Goal: Transaction & Acquisition: Register for event/course

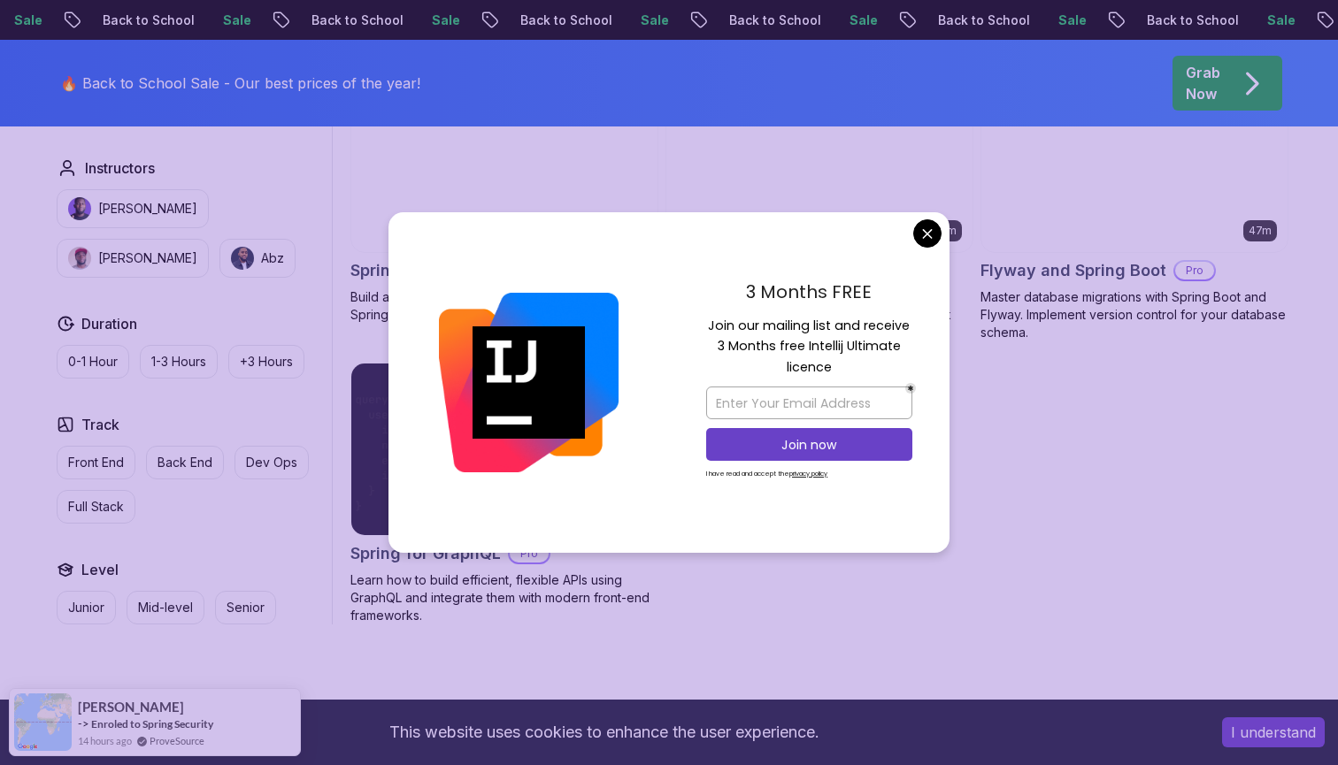
scroll to position [1437, 0]
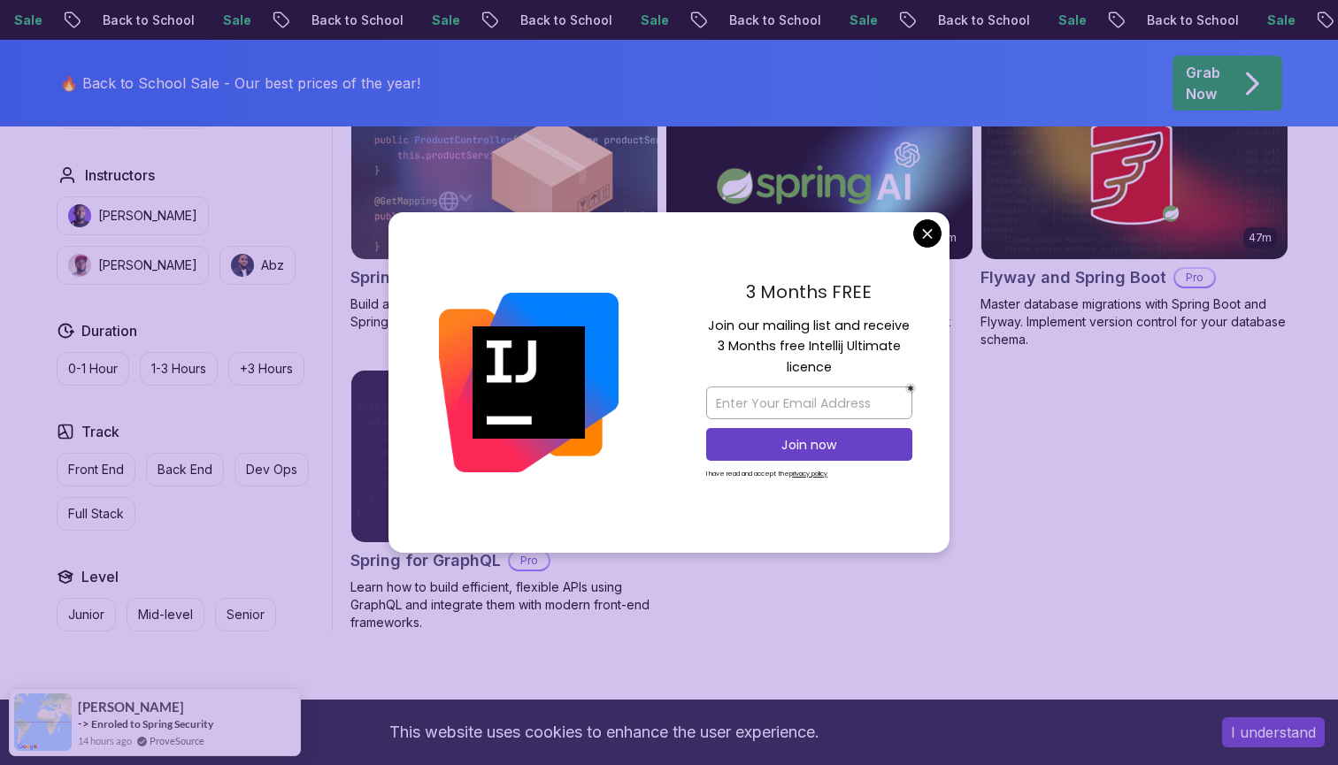
click at [932, 232] on body "Sale Back to School Sale Back to School Sale Back to School Sale Back to School…" at bounding box center [669, 71] width 1338 height 3016
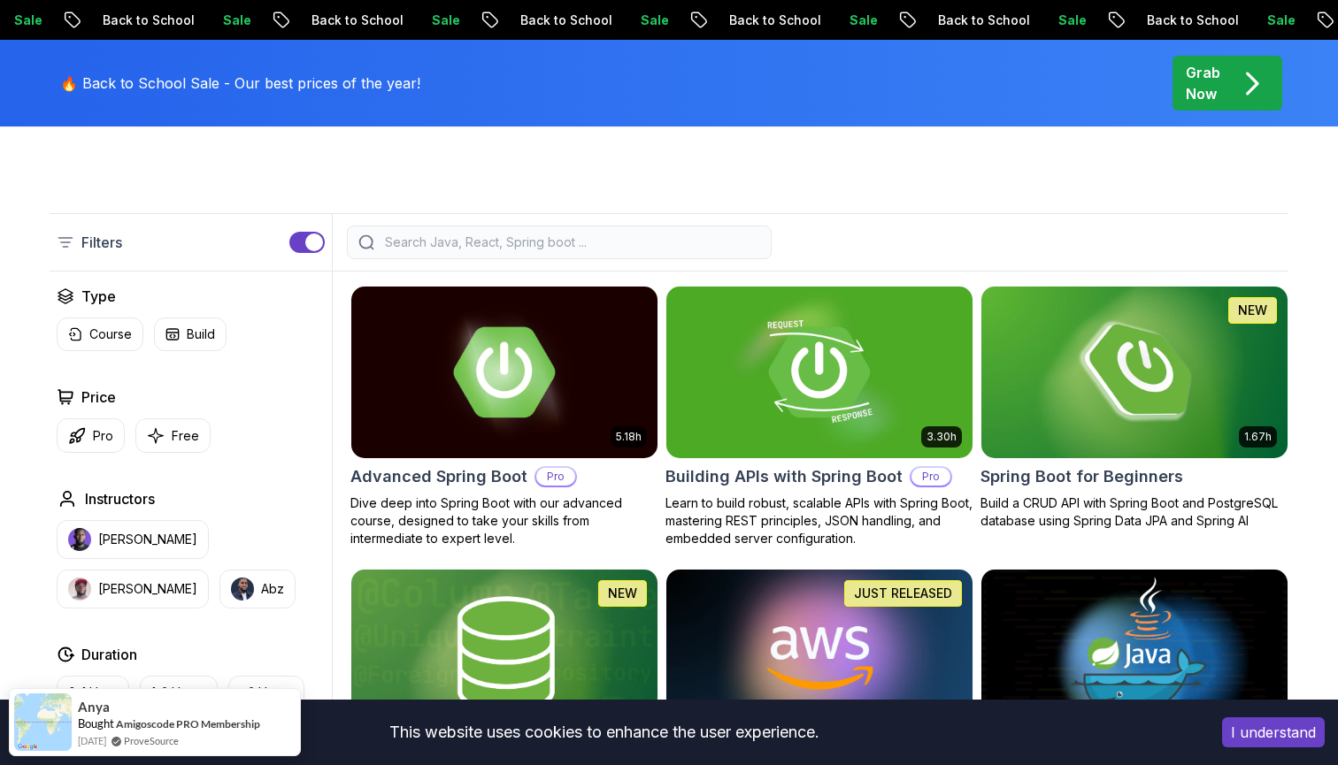
scroll to position [326, 0]
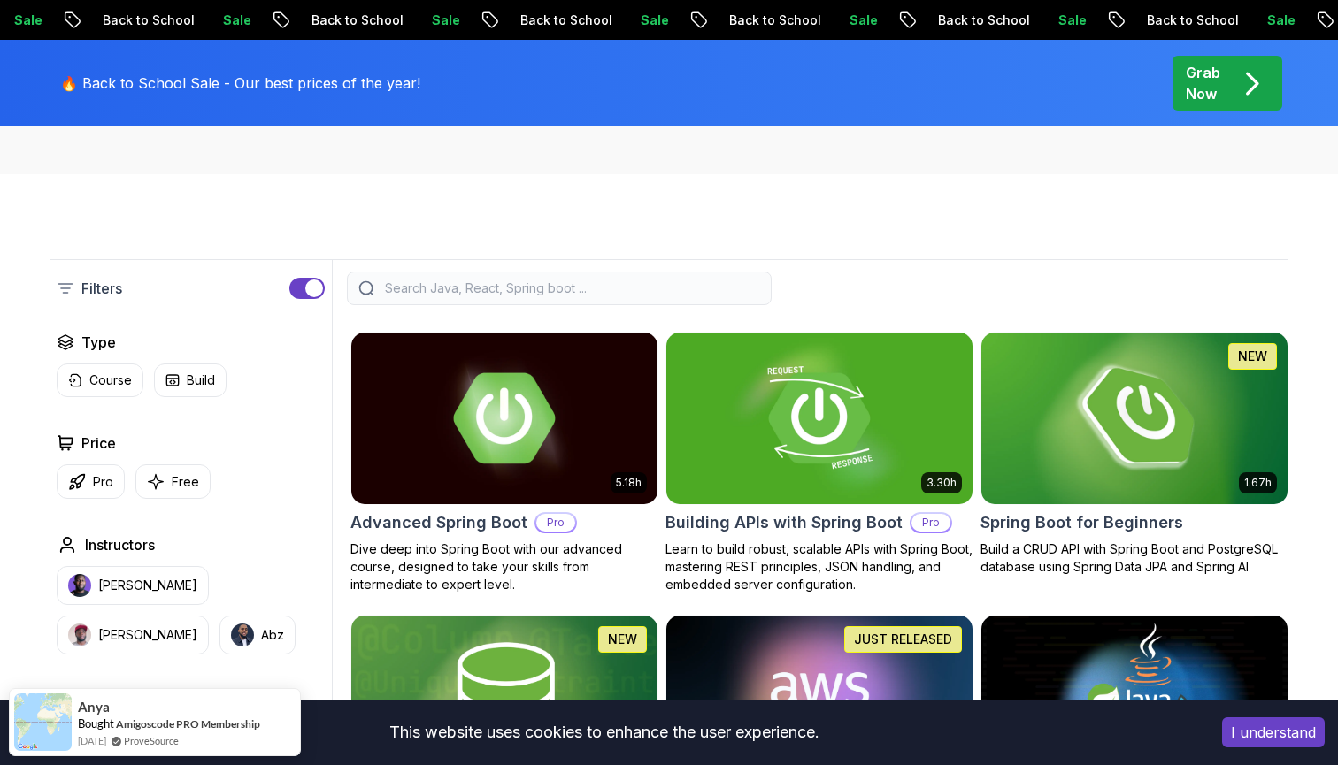
click at [1055, 436] on img at bounding box center [1133, 418] width 321 height 180
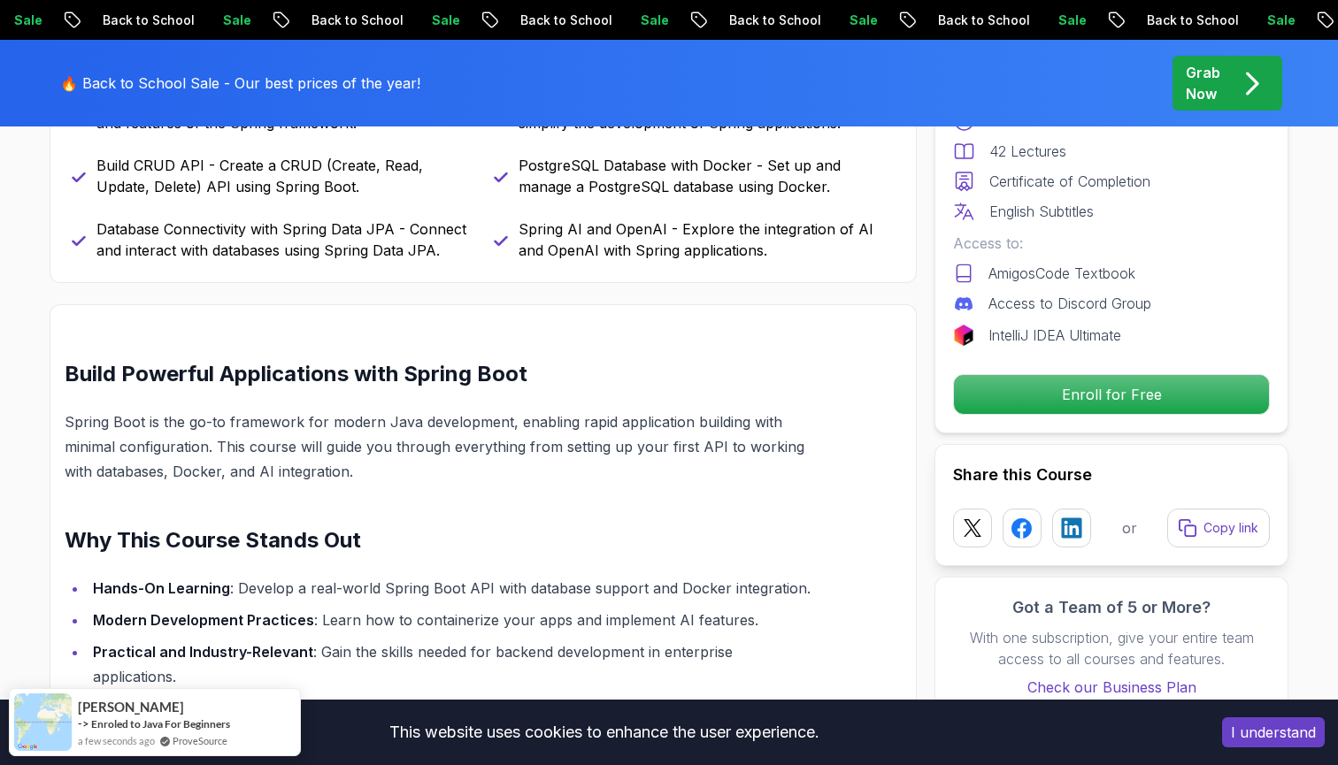
scroll to position [940, 0]
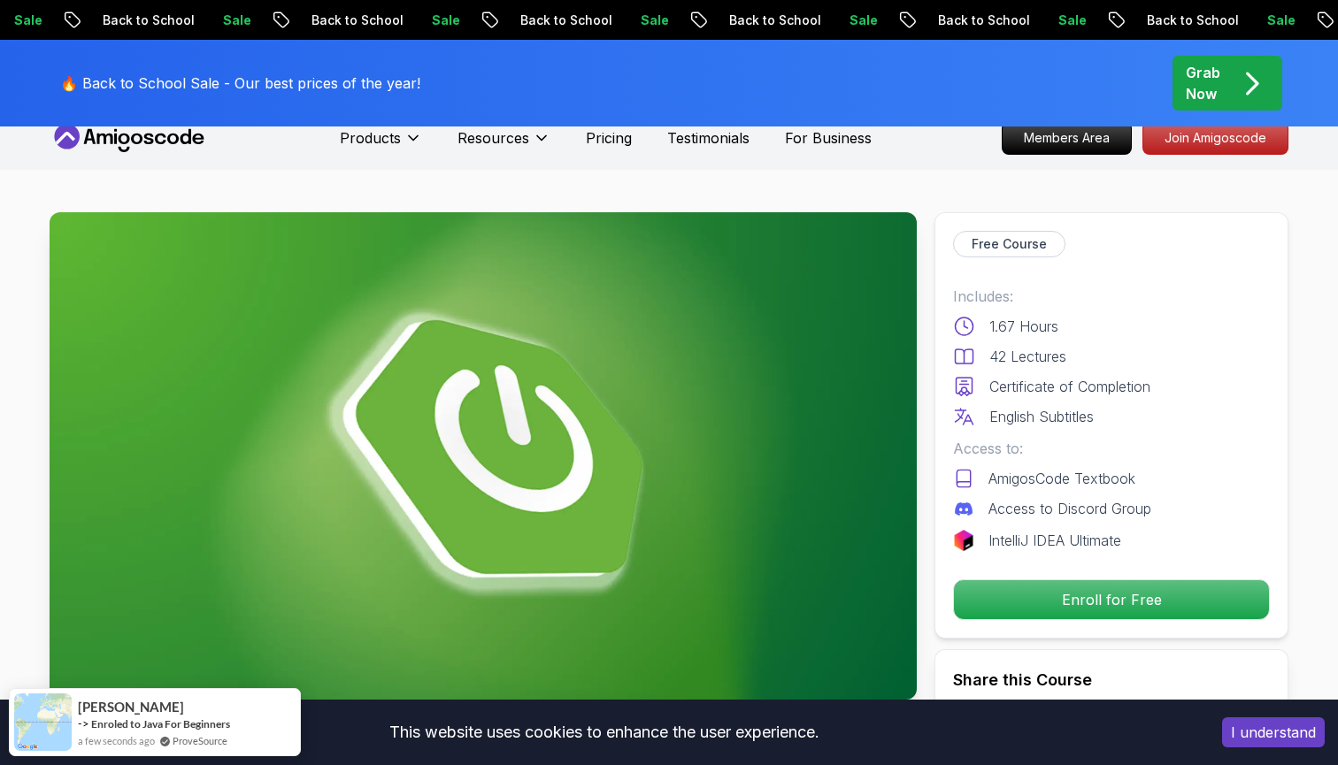
click at [602, 469] on img at bounding box center [483, 455] width 867 height 487
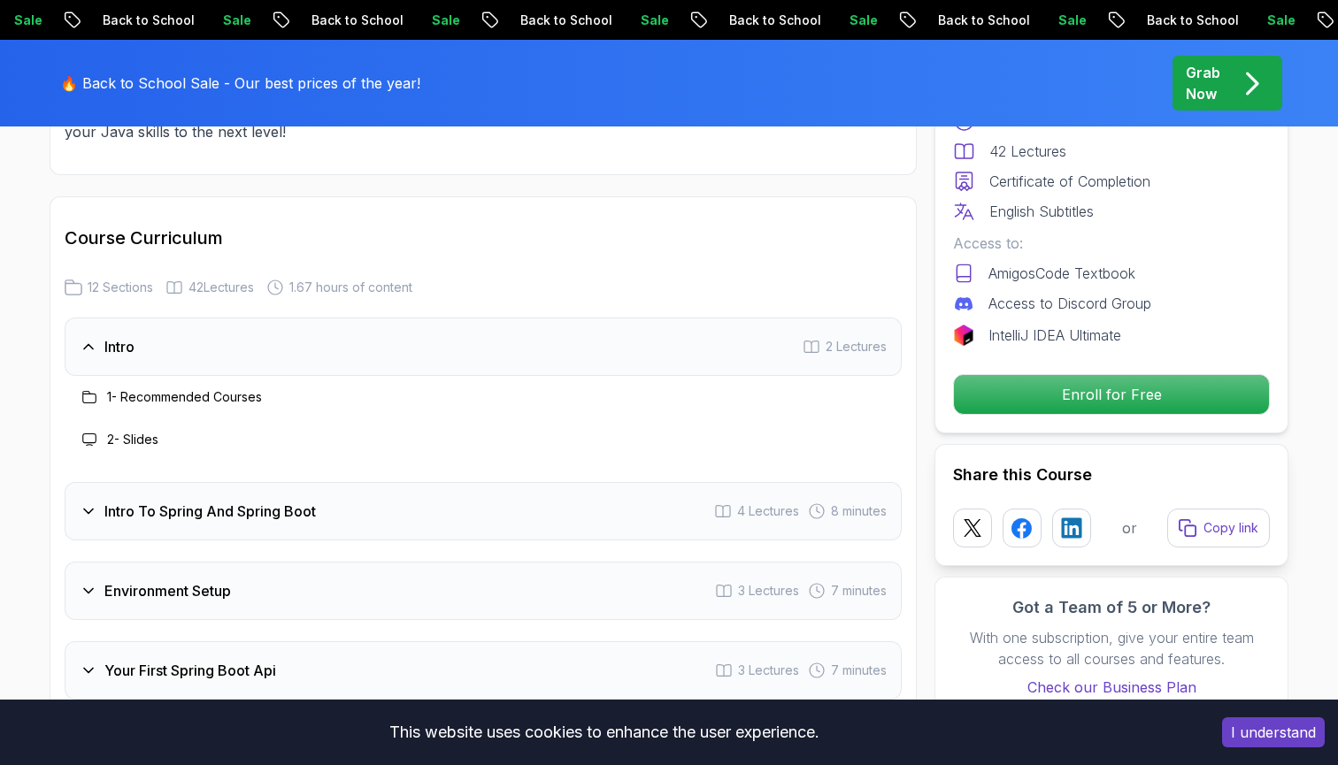
scroll to position [2152, 0]
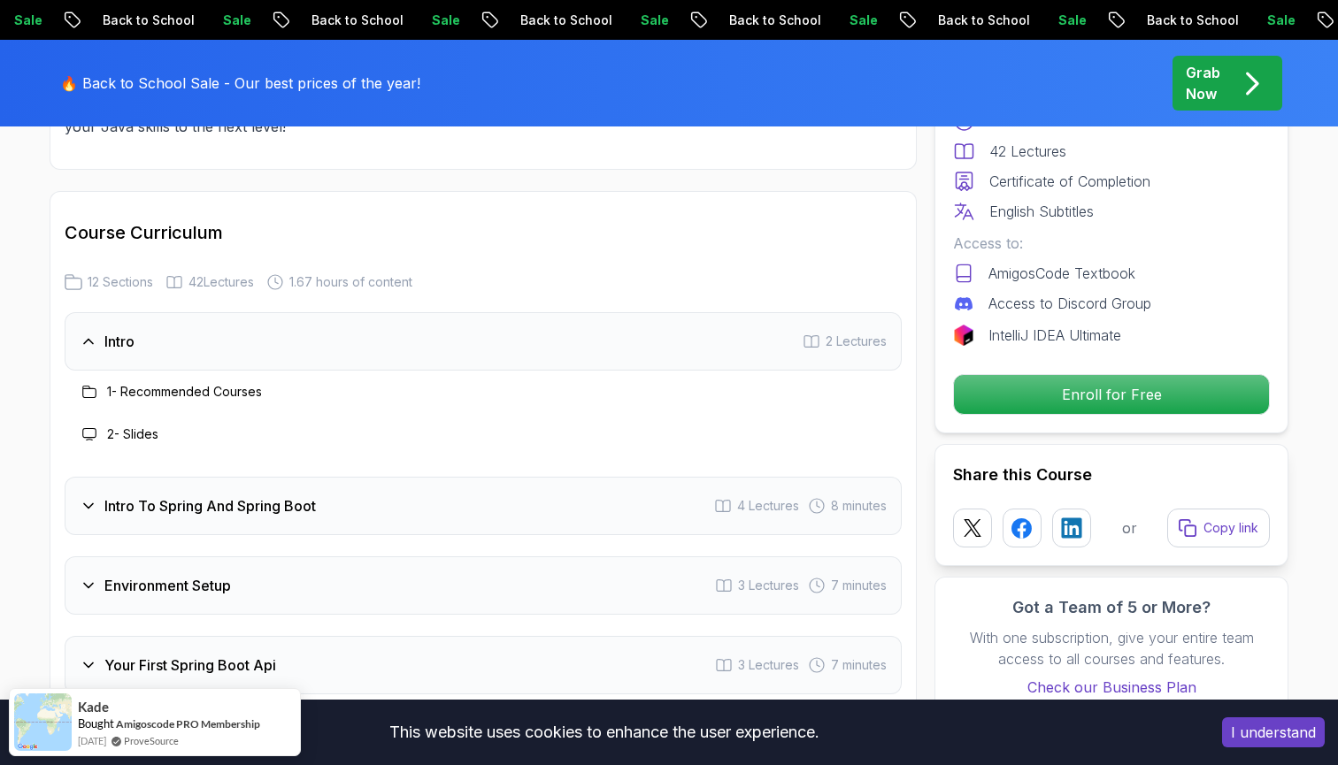
click at [170, 383] on h3 "1 - Recommended Courses" at bounding box center [184, 392] width 155 height 18
click at [84, 385] on icon at bounding box center [89, 392] width 14 height 14
click at [88, 333] on icon at bounding box center [89, 342] width 18 height 18
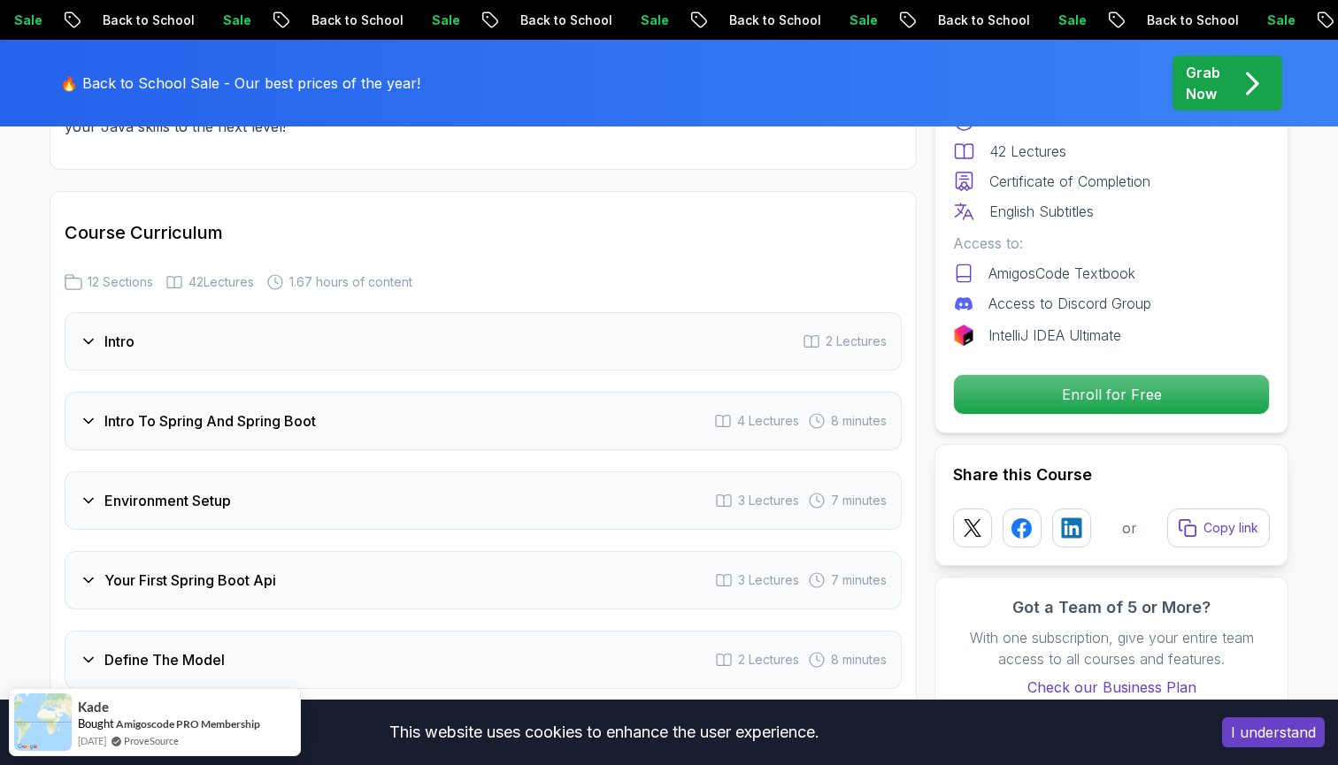
click at [88, 333] on icon at bounding box center [89, 342] width 18 height 18
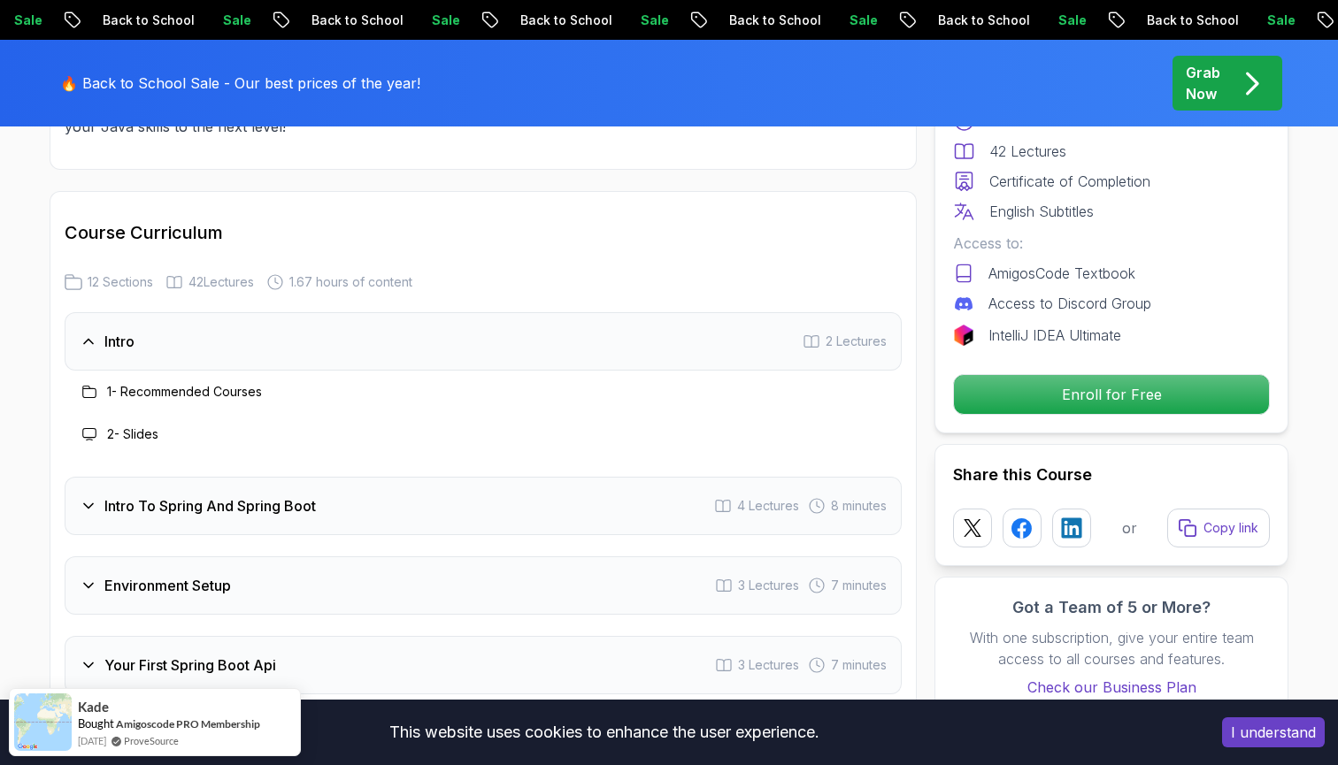
click at [85, 495] on div "Intro To Spring And Spring Boot" at bounding box center [198, 505] width 236 height 21
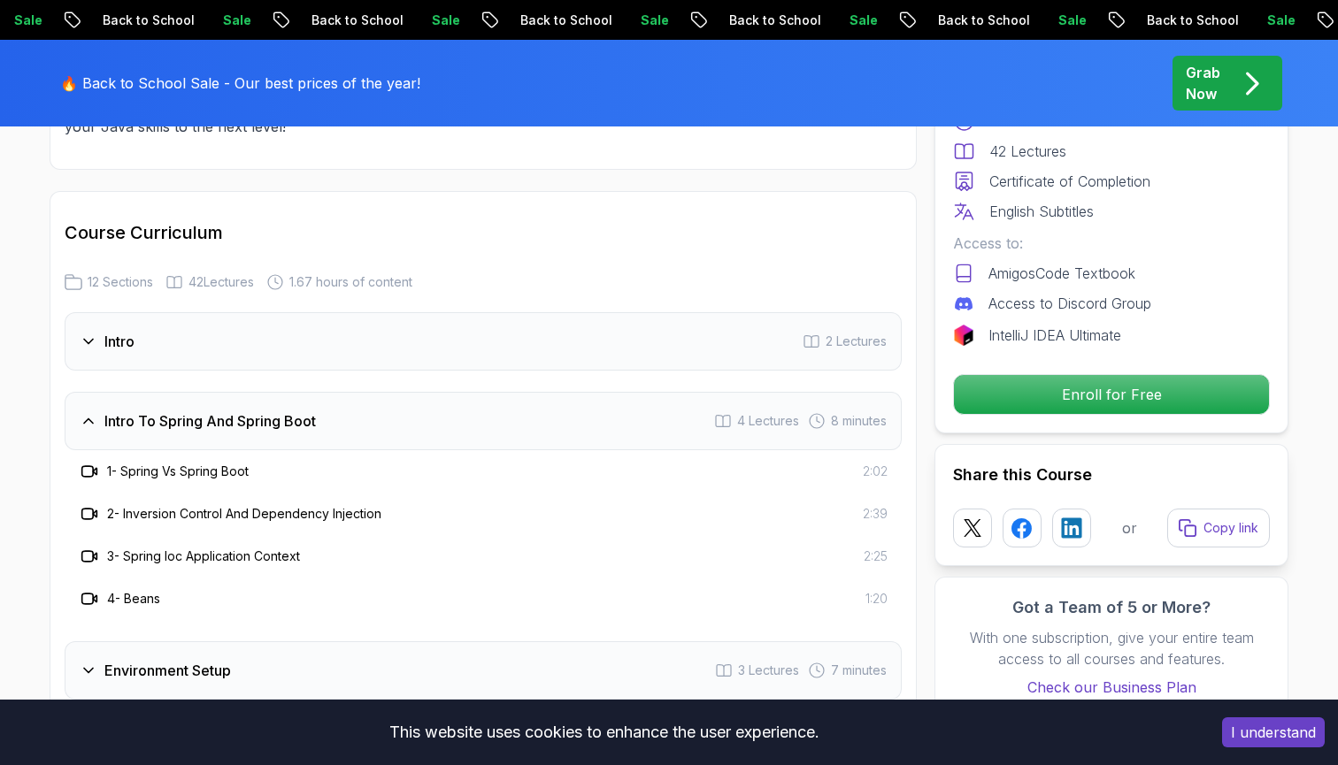
click at [98, 331] on div "Intro" at bounding box center [107, 341] width 55 height 21
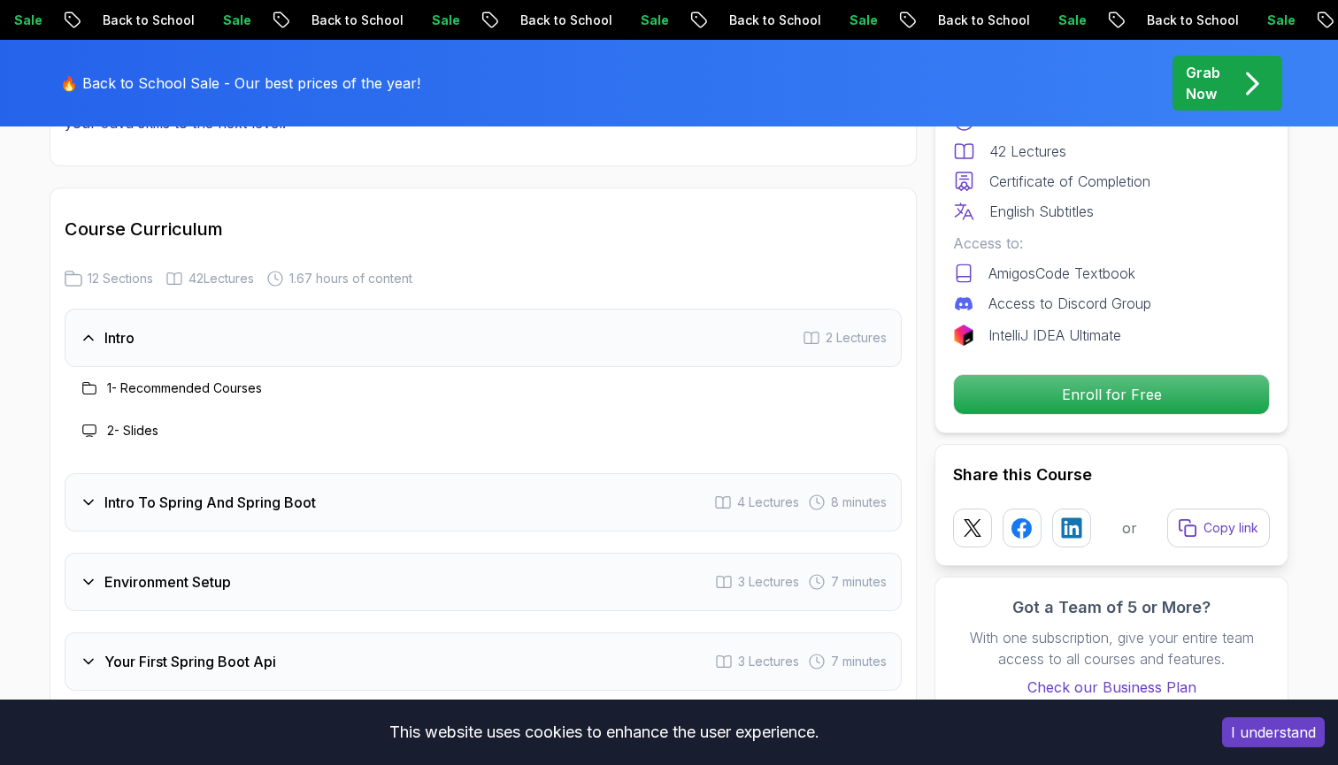
scroll to position [2169, 0]
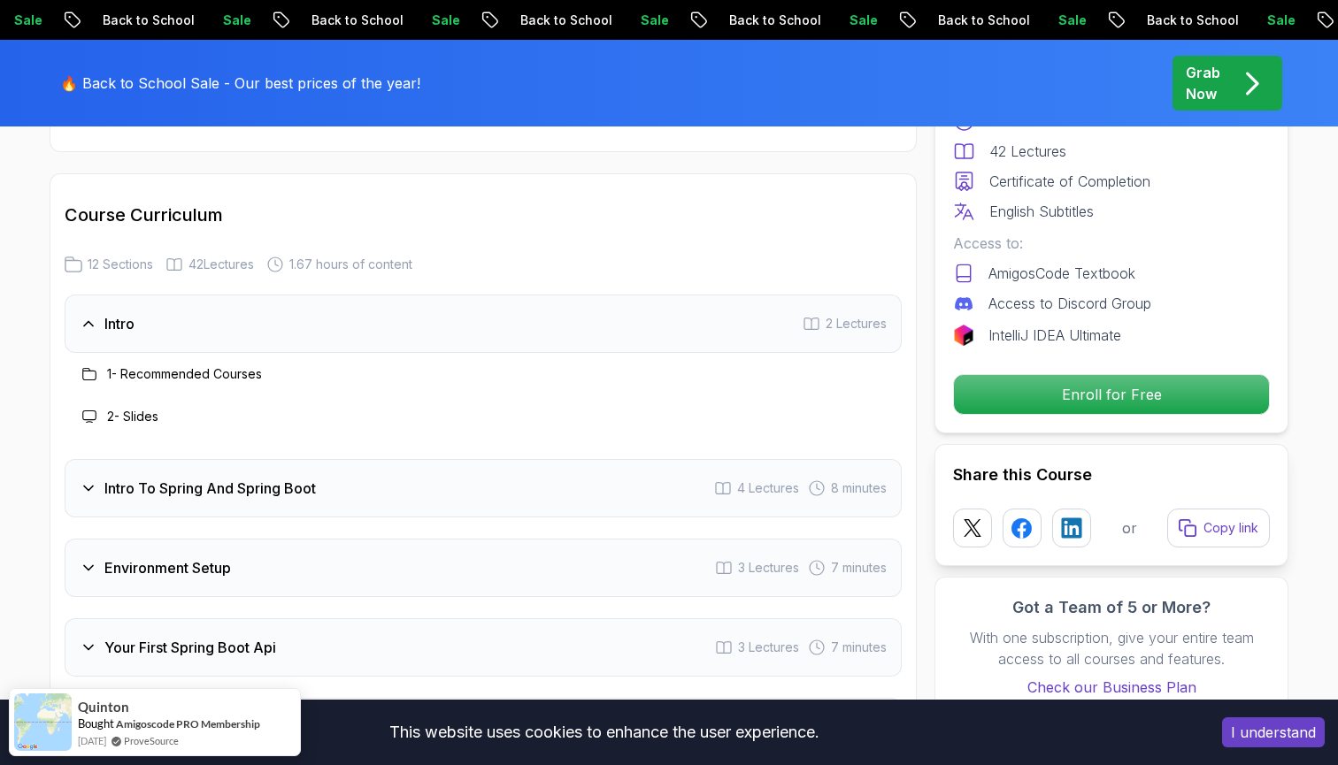
click at [90, 480] on icon at bounding box center [89, 489] width 18 height 18
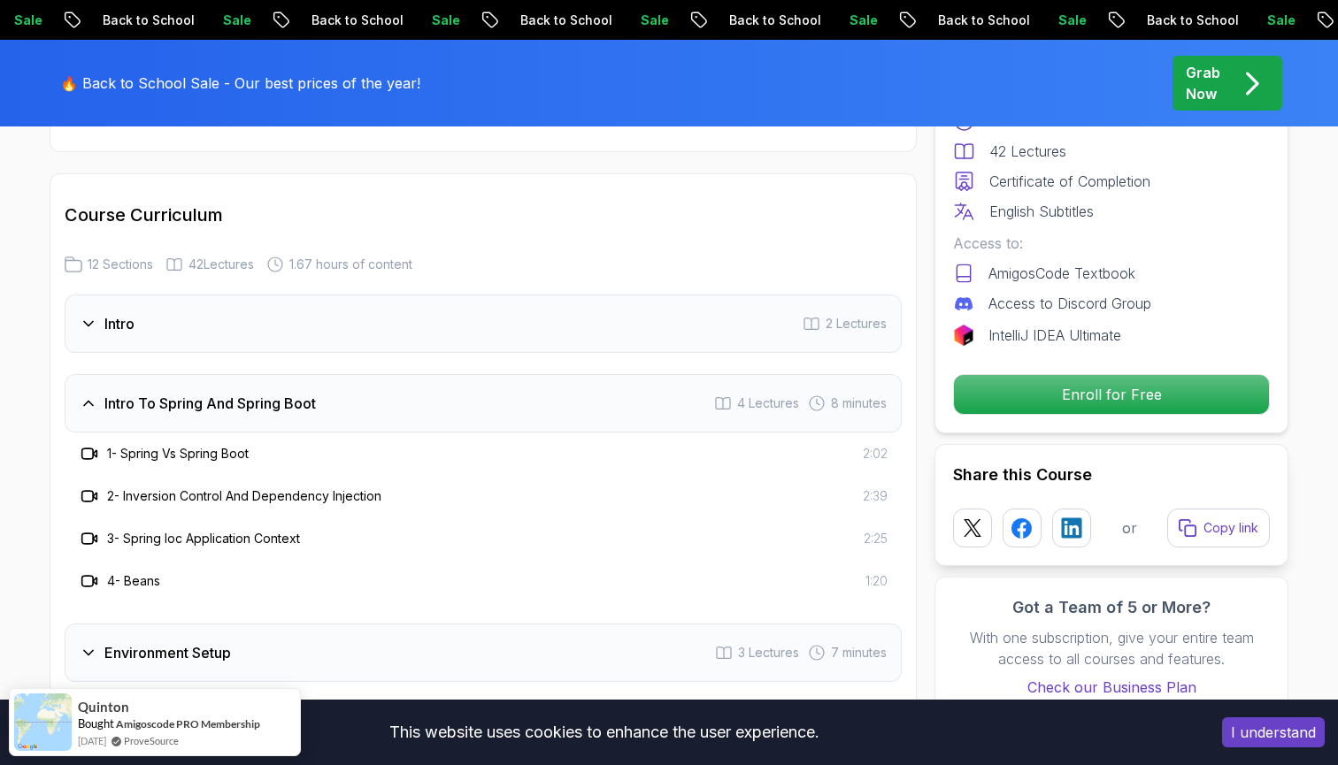
click at [96, 451] on icon at bounding box center [95, 454] width 4 height 6
click at [216, 445] on h3 "1 - Spring Vs Spring Boot" at bounding box center [178, 454] width 142 height 18
click at [140, 475] on div "2 - Inversion Control And Dependency Injection 2:39" at bounding box center [483, 496] width 837 height 42
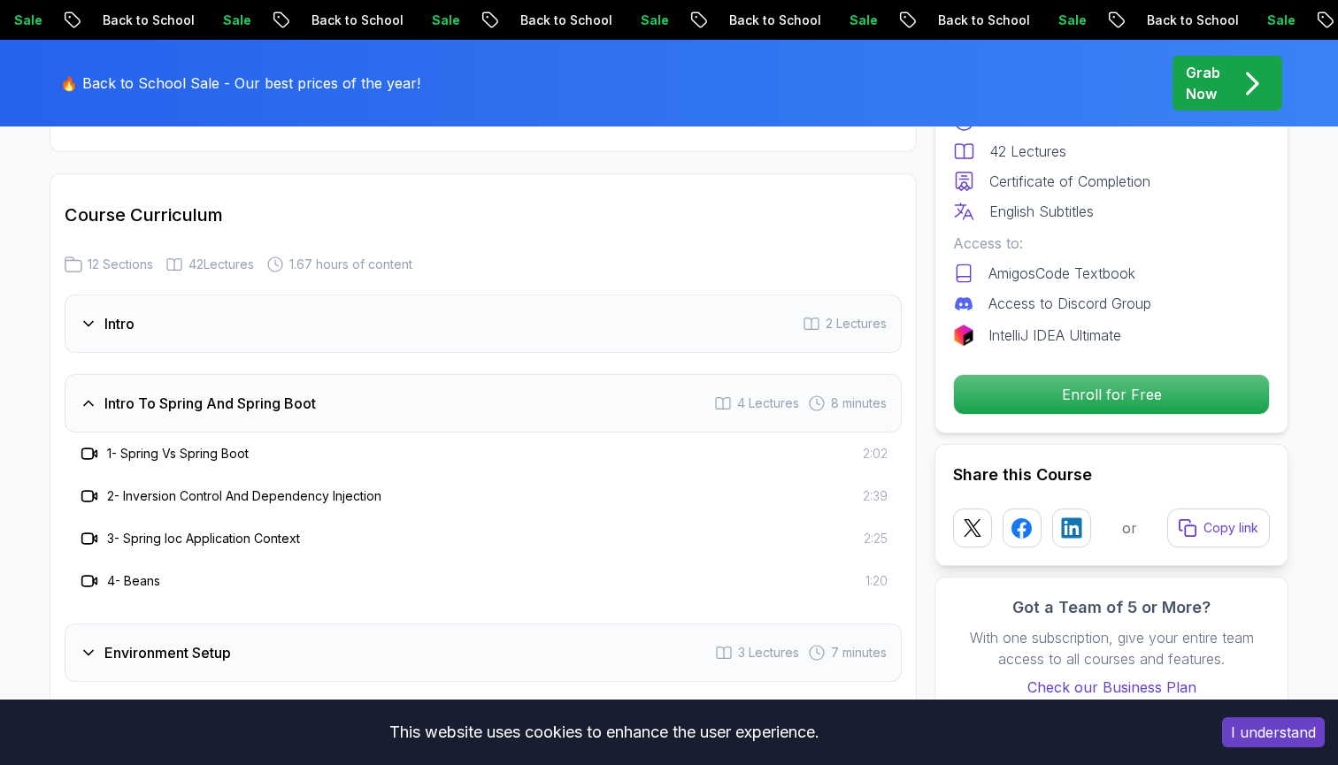
click at [717, 395] on icon at bounding box center [723, 404] width 18 height 18
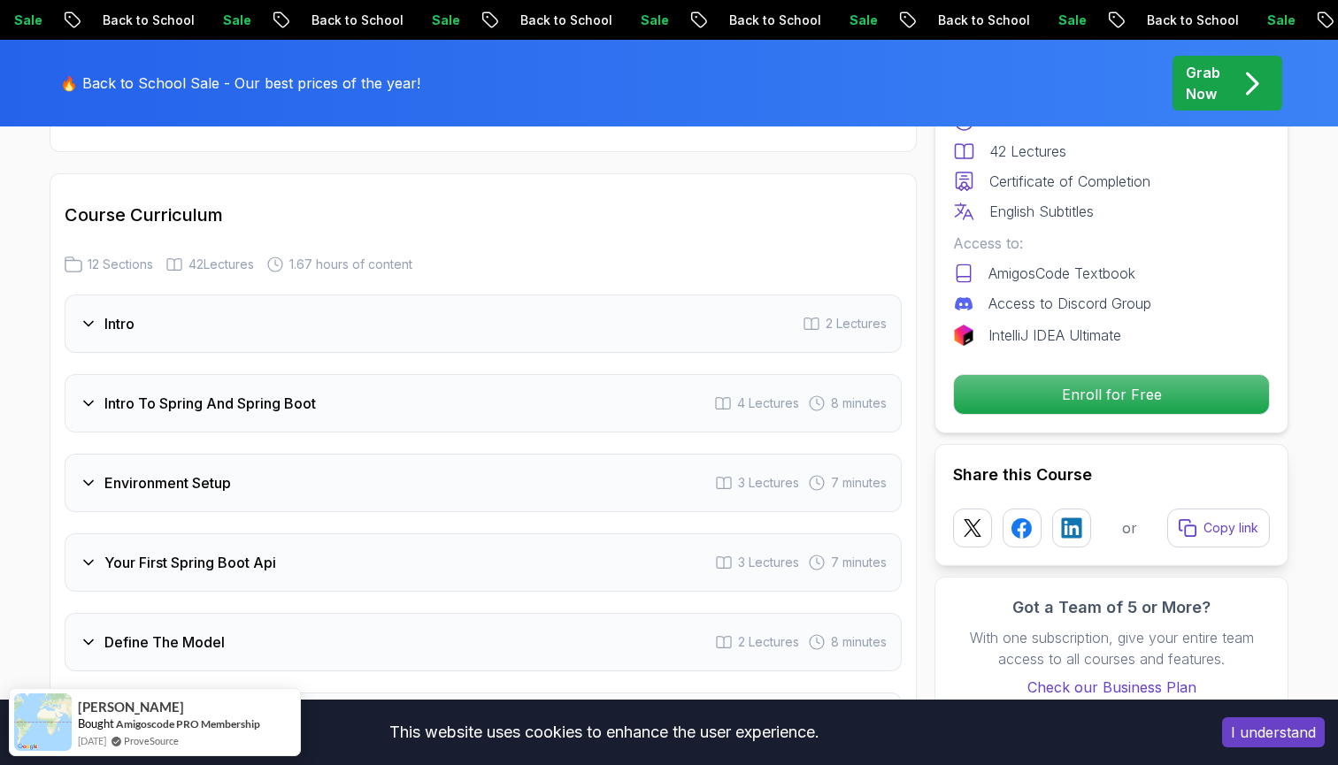
click at [717, 395] on icon at bounding box center [723, 404] width 18 height 18
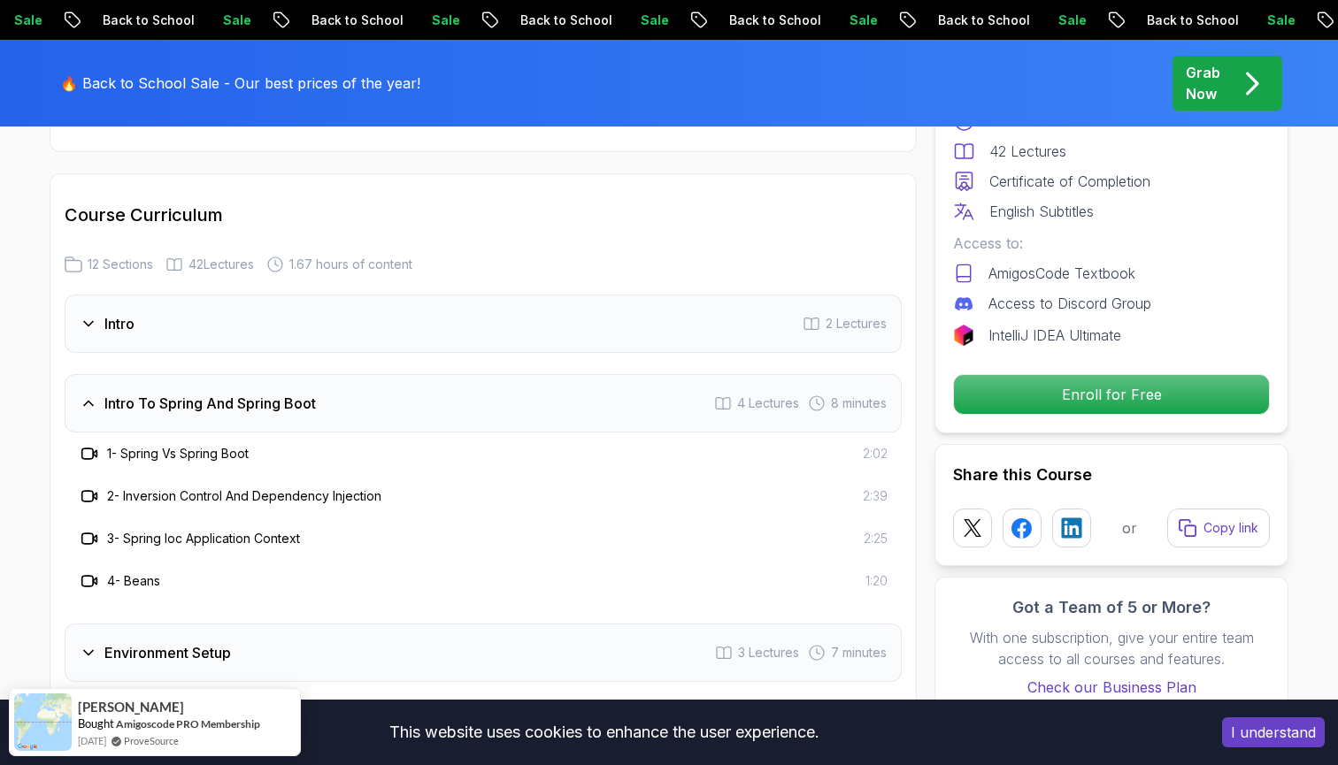
click at [820, 395] on icon at bounding box center [817, 404] width 18 height 18
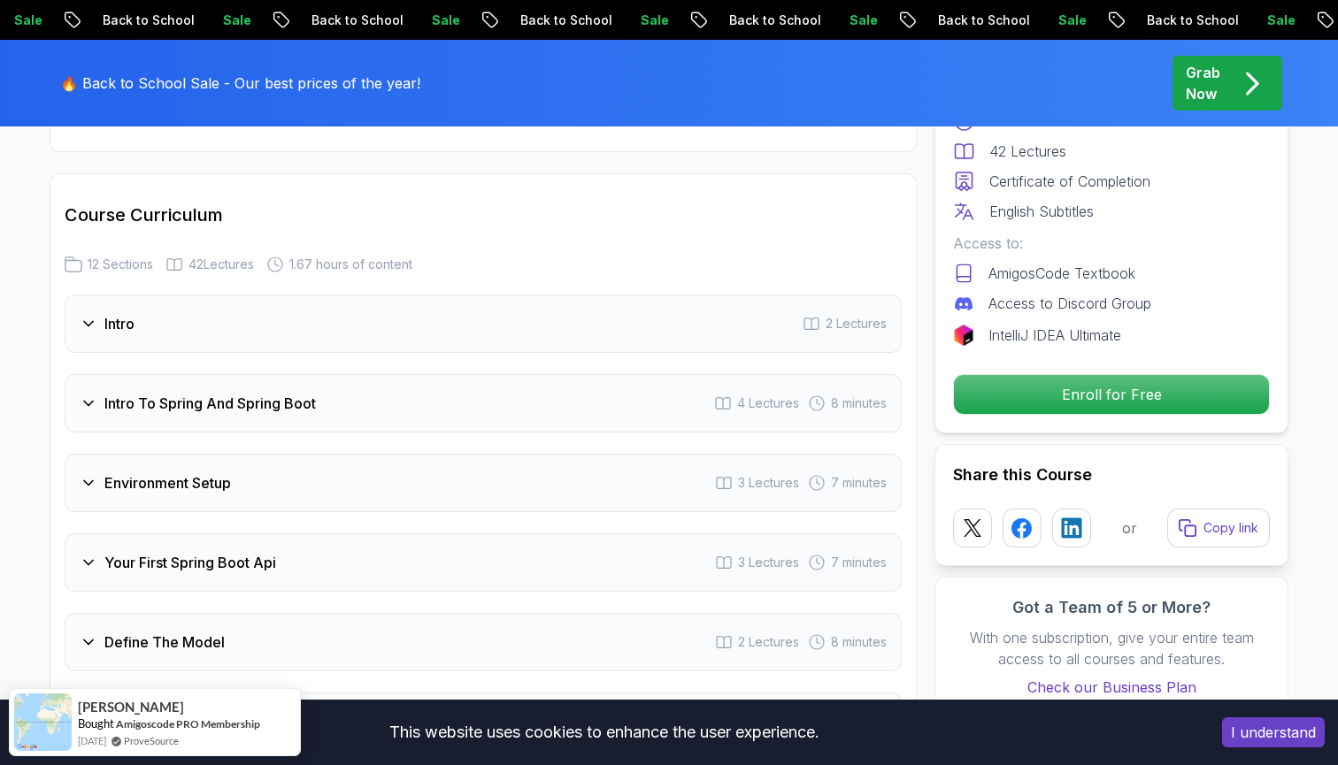
click at [820, 395] on icon at bounding box center [817, 404] width 18 height 18
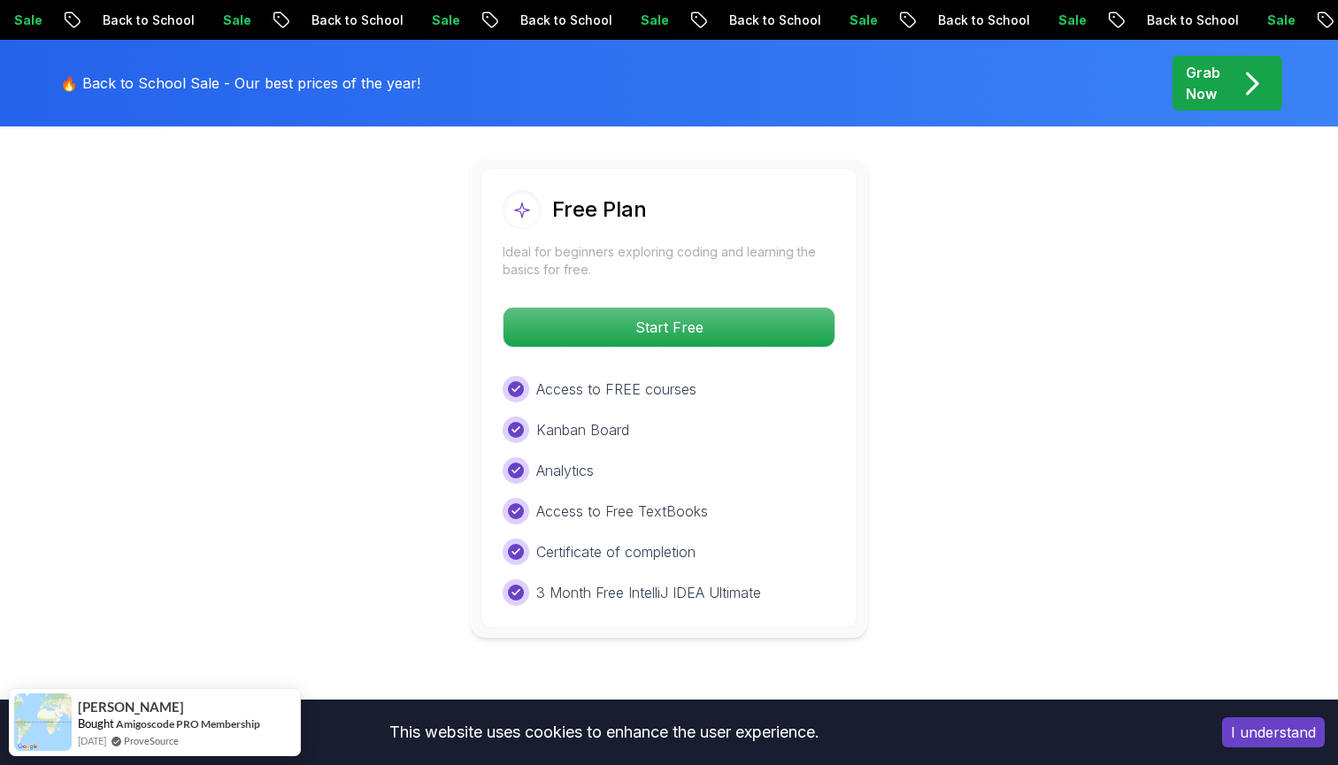
scroll to position [3812, 0]
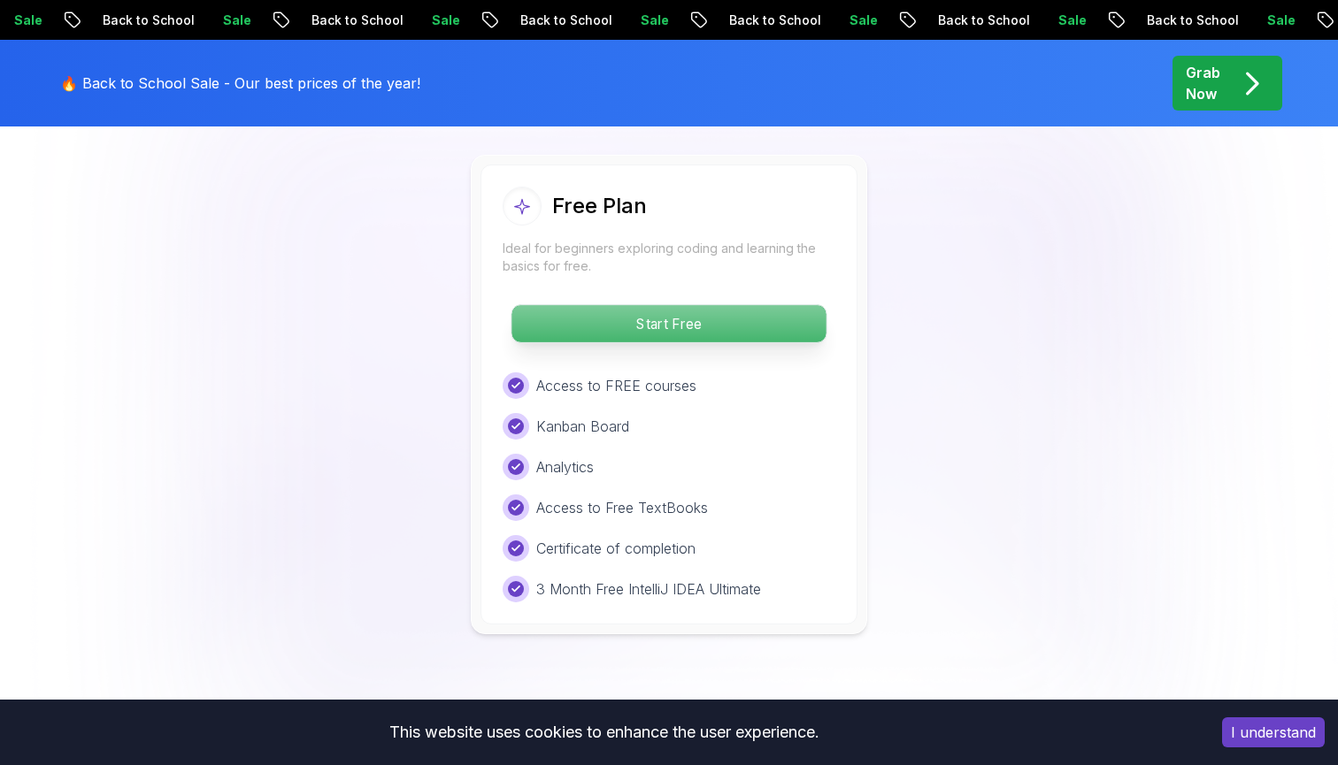
click at [631, 311] on p "Start Free" at bounding box center [668, 323] width 314 height 37
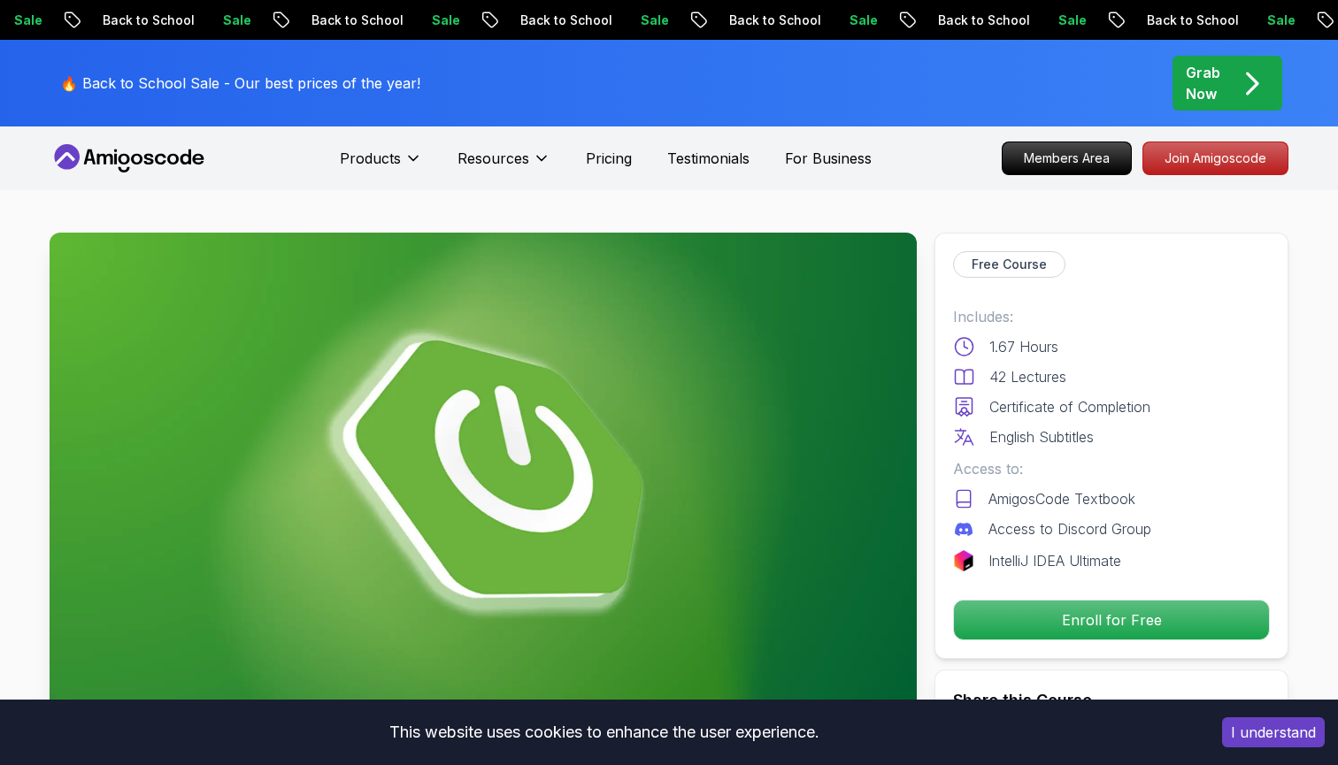
scroll to position [1053, 0]
